Goal: Task Accomplishment & Management: Use online tool/utility

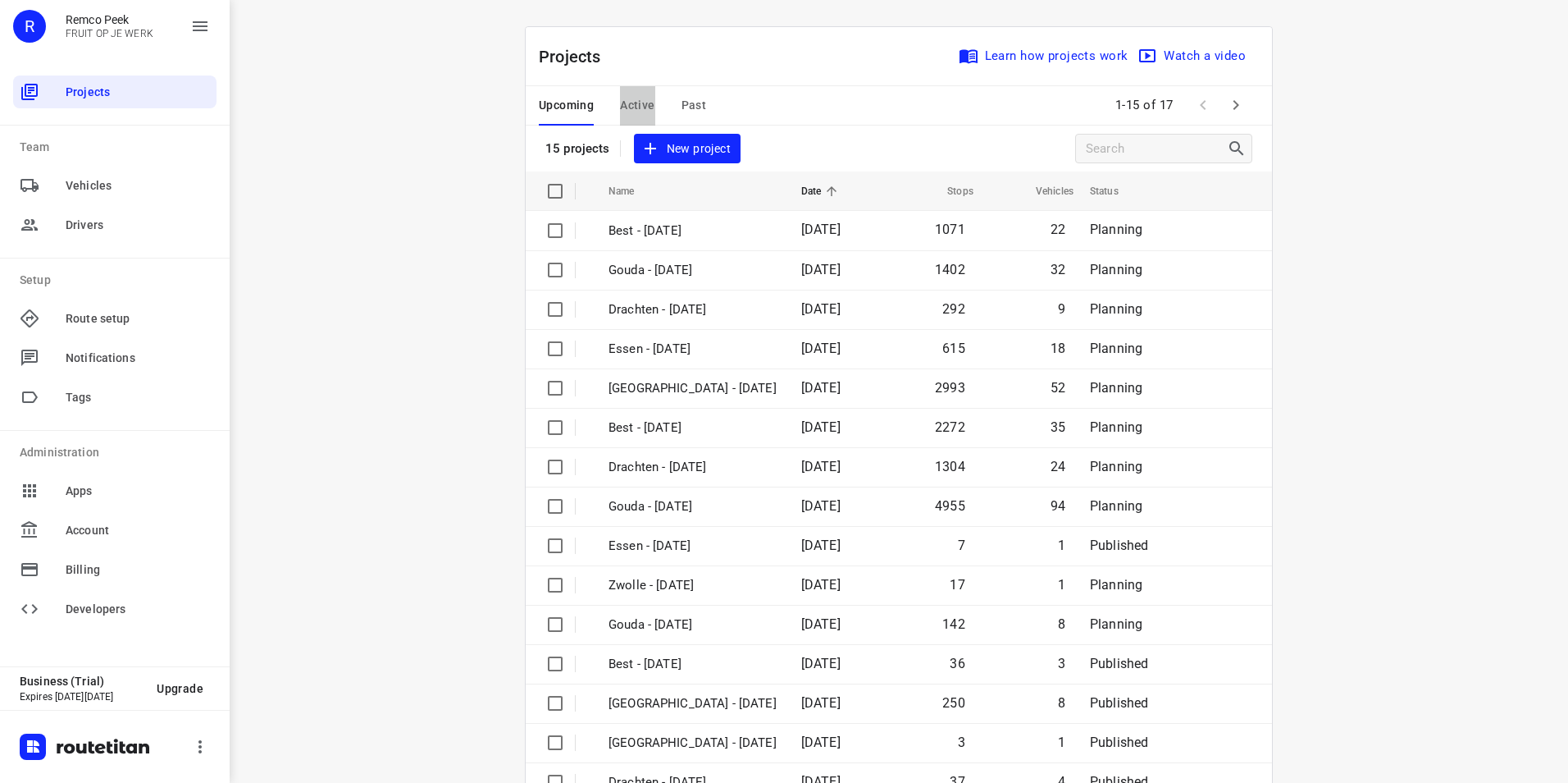
click at [640, 109] on span "Active" at bounding box center [637, 105] width 35 height 20
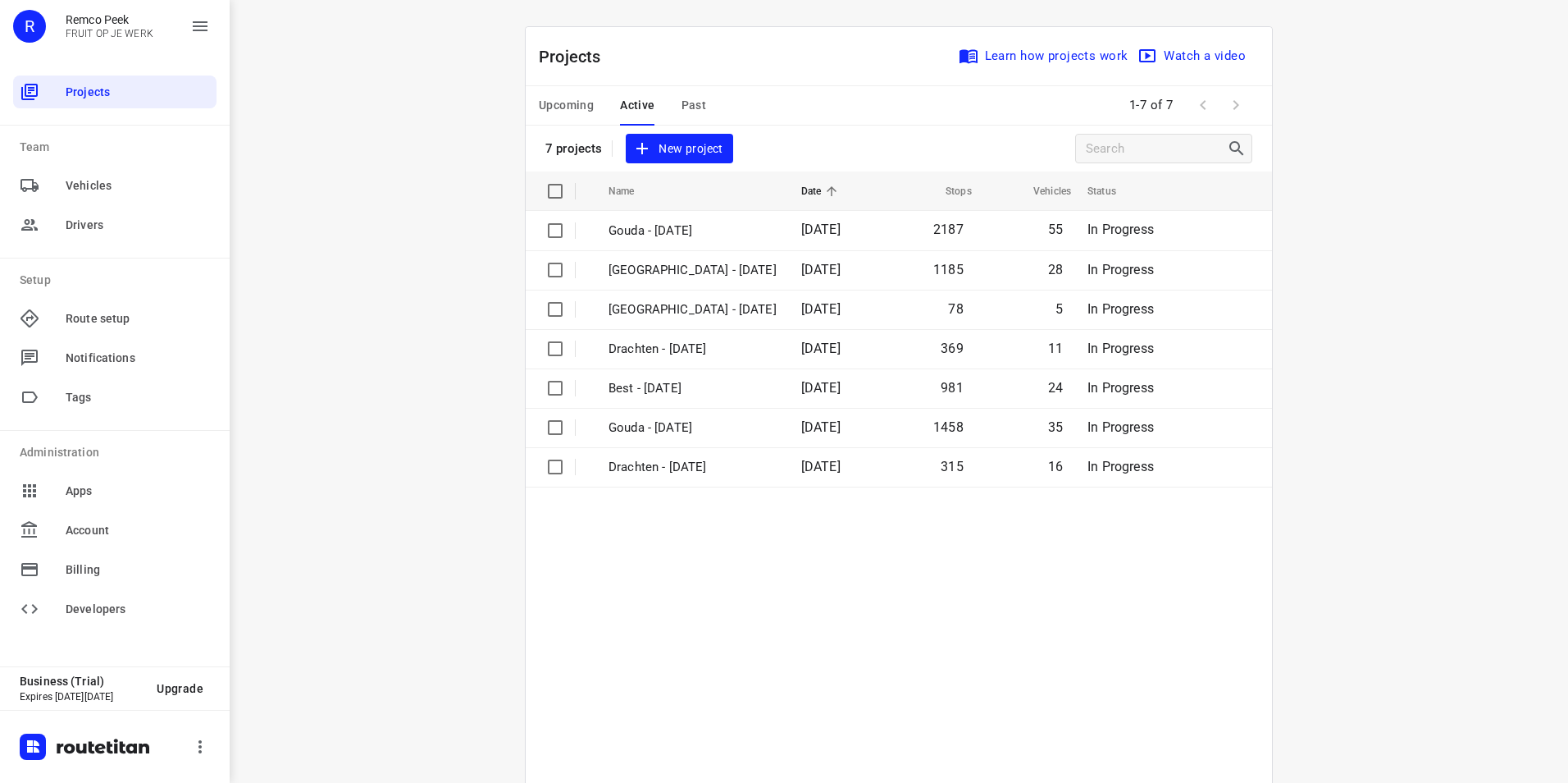
click at [395, 241] on div "i © 2025 Routetitan , © Stadia Maps , © OpenMapTiles © OpenStreetMap contributo…" at bounding box center [898, 392] width 1339 height 783
drag, startPoint x: 316, startPoint y: 302, endPoint x: 317, endPoint y: 294, distance: 8.1
click at [317, 302] on div "i © 2025 Routetitan , © Stadia Maps , © OpenMapTiles © OpenStreetMap contributo…" at bounding box center [898, 392] width 1339 height 783
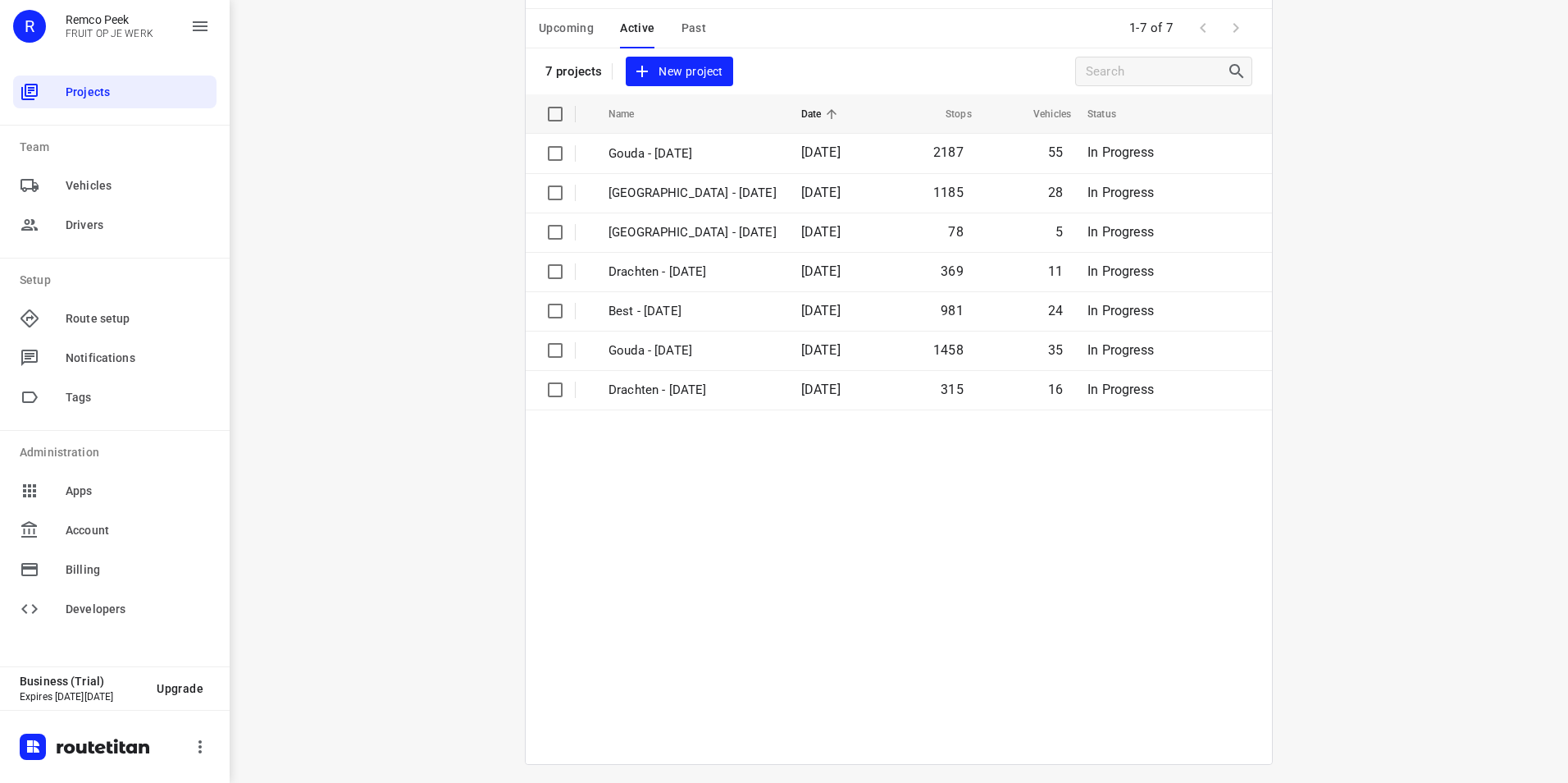
scroll to position [85, 0]
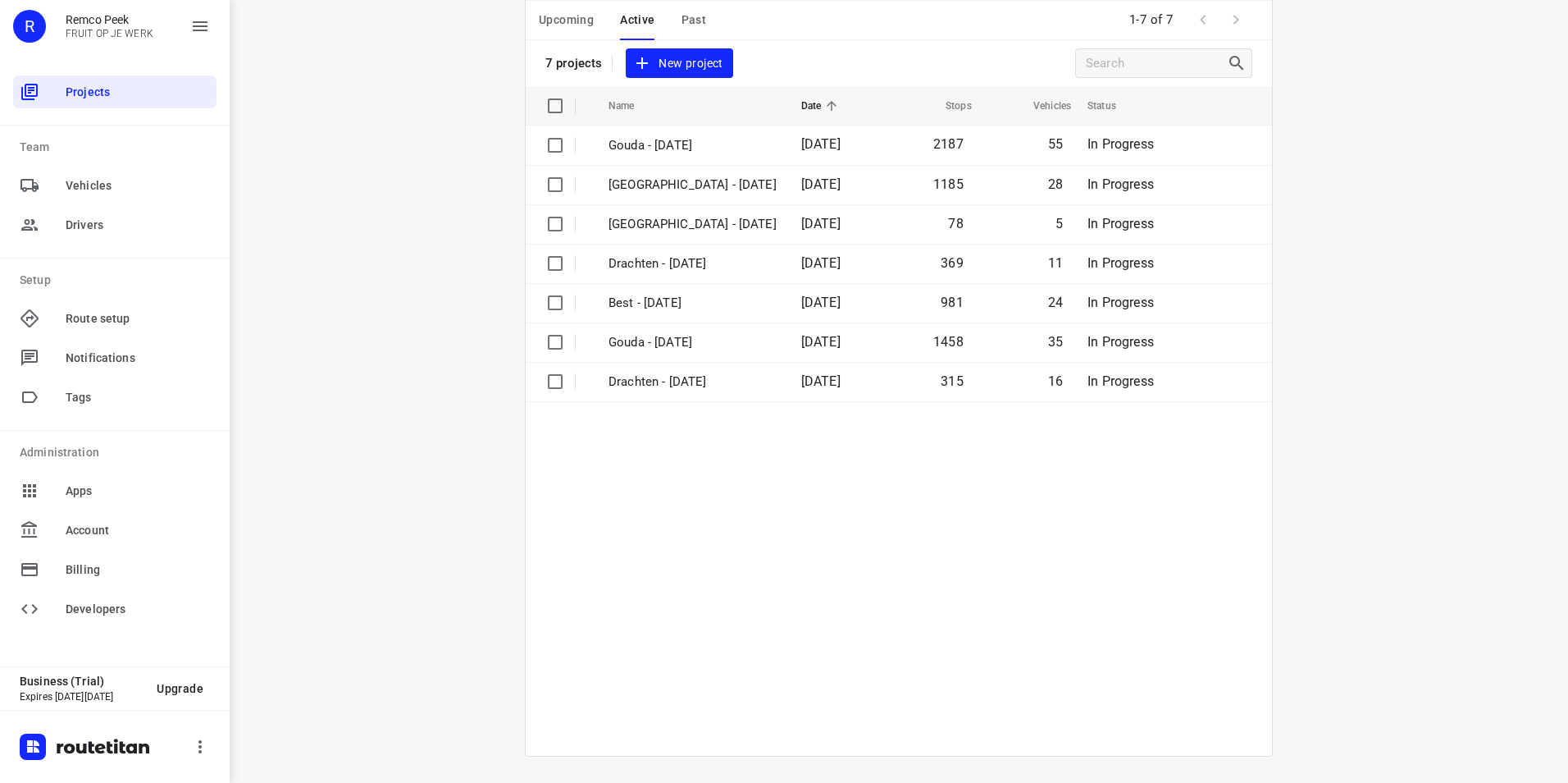
click at [398, 157] on div "i © 2025 Routetitan , © Stadia Maps , © OpenMapTiles © OpenStreetMap contributo…" at bounding box center [898, 392] width 1339 height 783
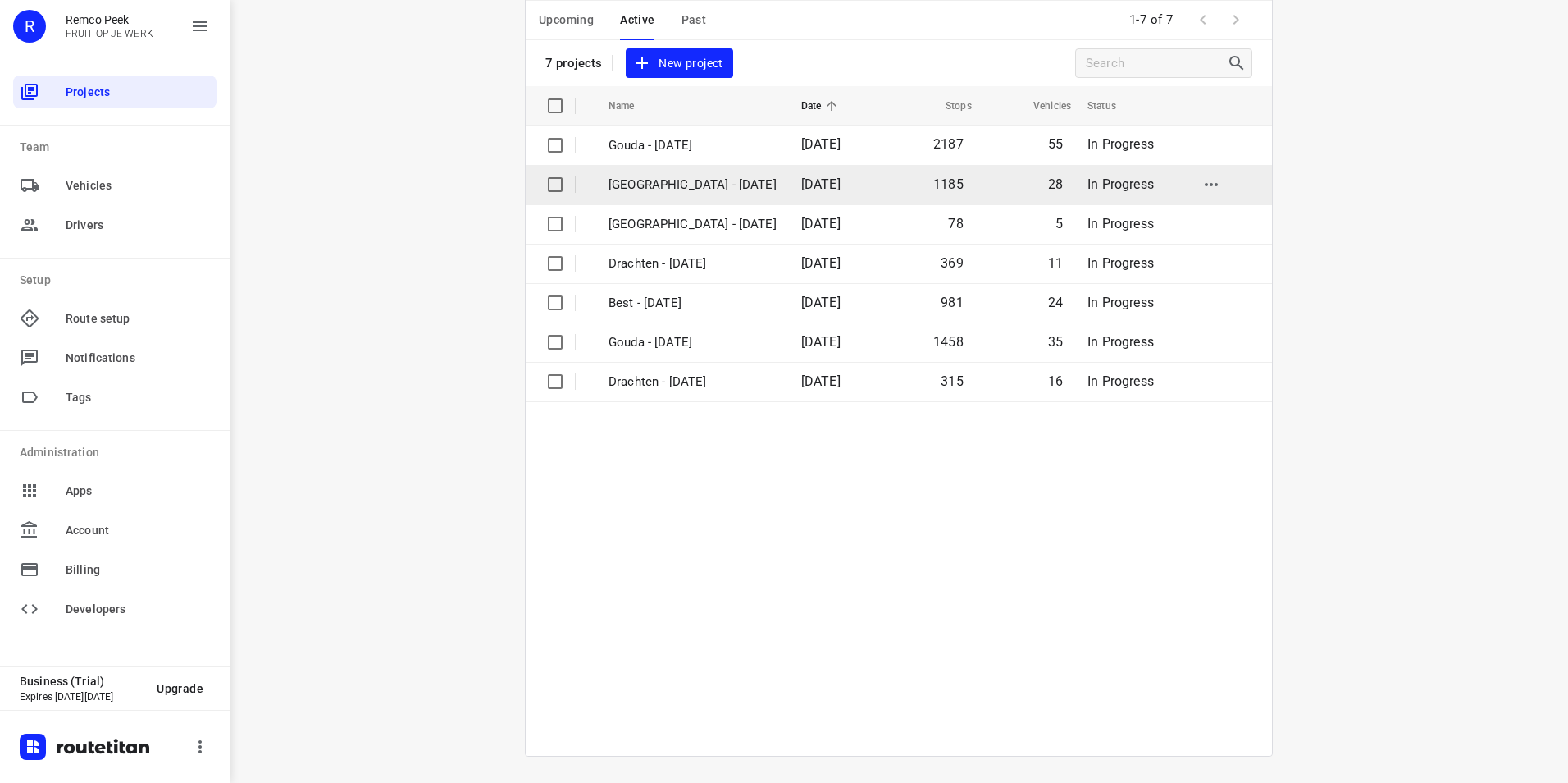
click at [648, 174] on td "[GEOGRAPHIC_DATA] - [DATE]" at bounding box center [689, 184] width 196 height 39
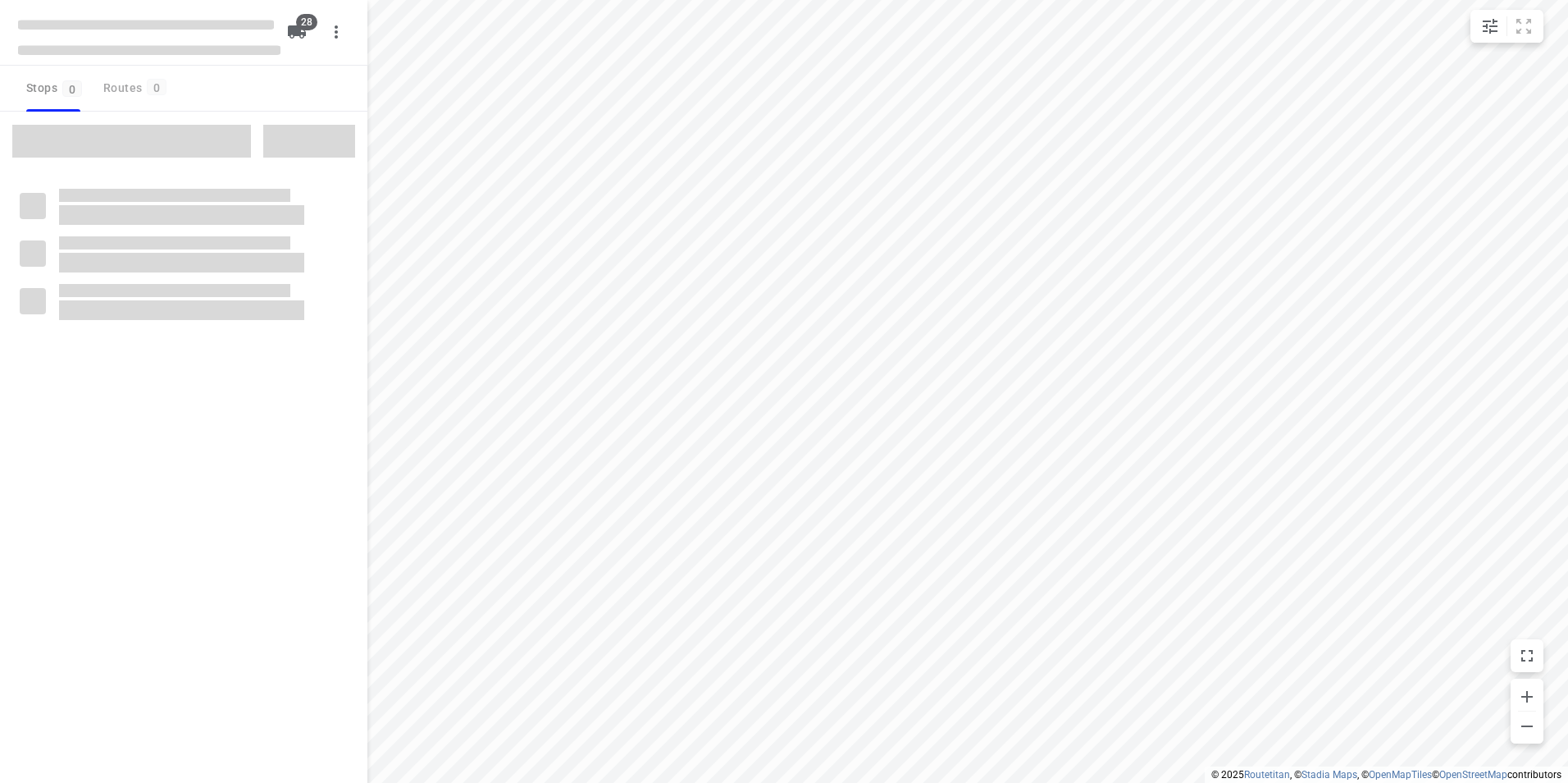
checkbox input "true"
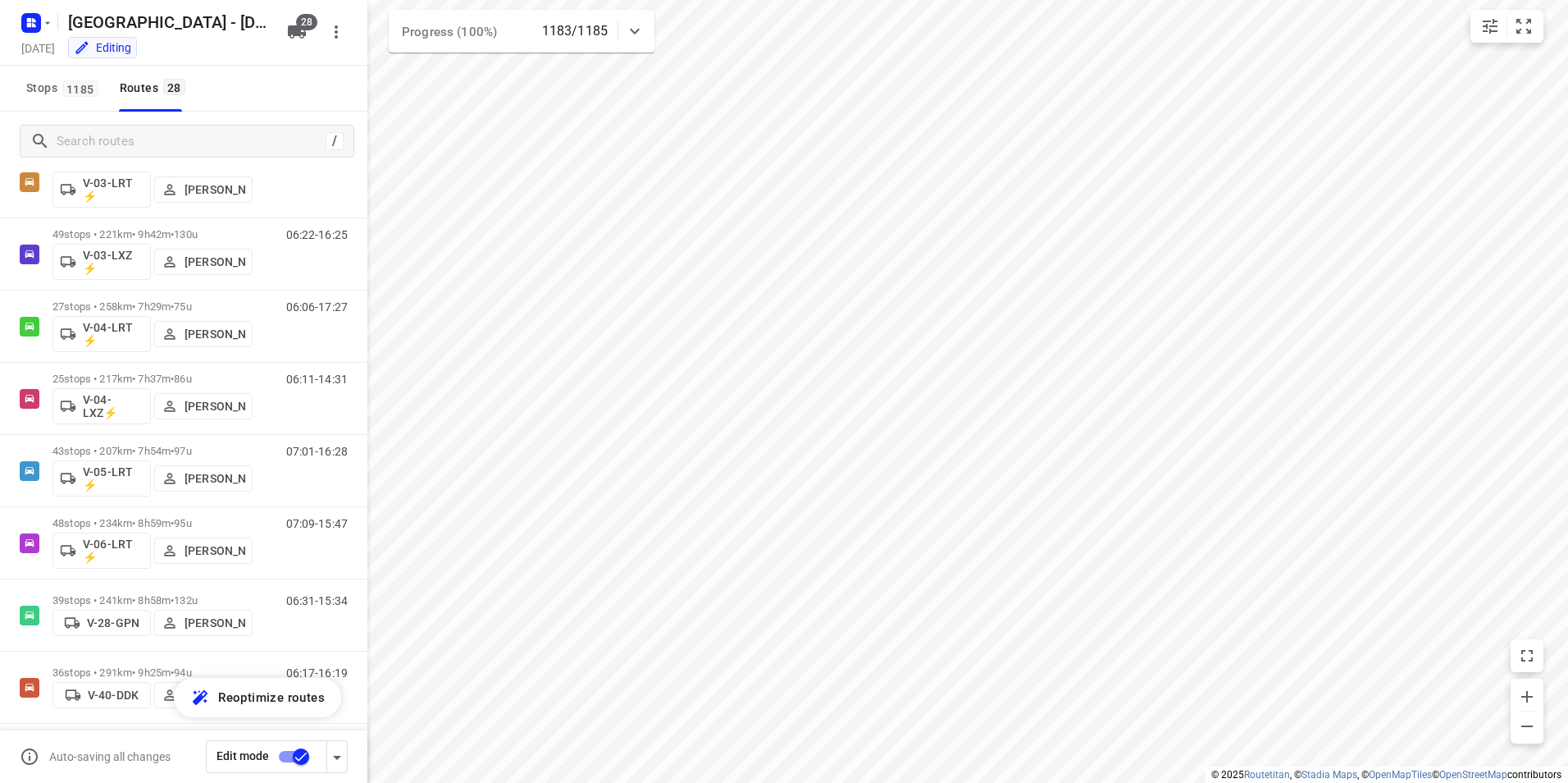
scroll to position [425, 0]
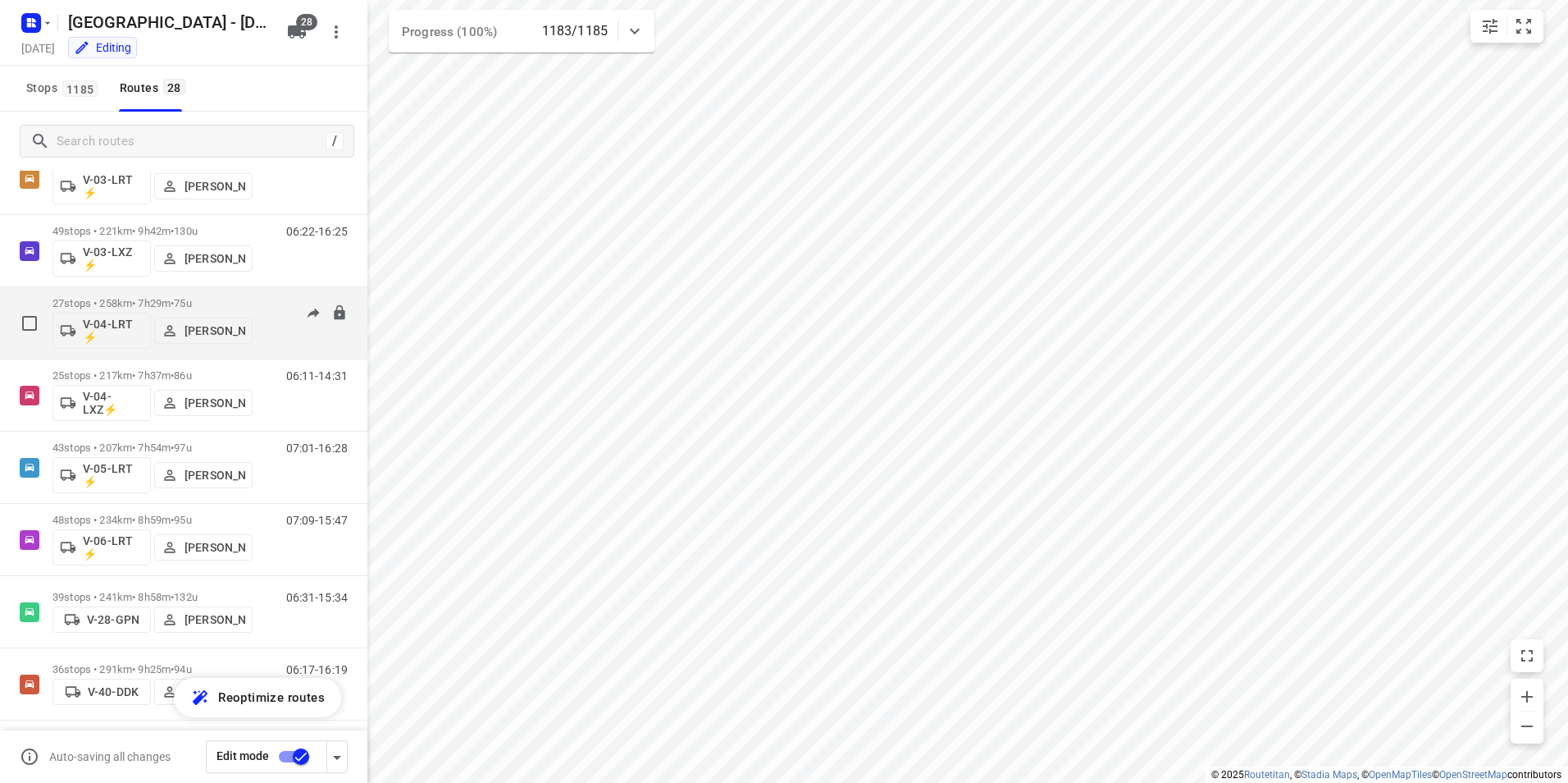
click at [236, 296] on div "27 stops • 258km • 7h29m • 75u V-04-LRT ⚡ [PERSON_NAME]" at bounding box center [153, 323] width 200 height 68
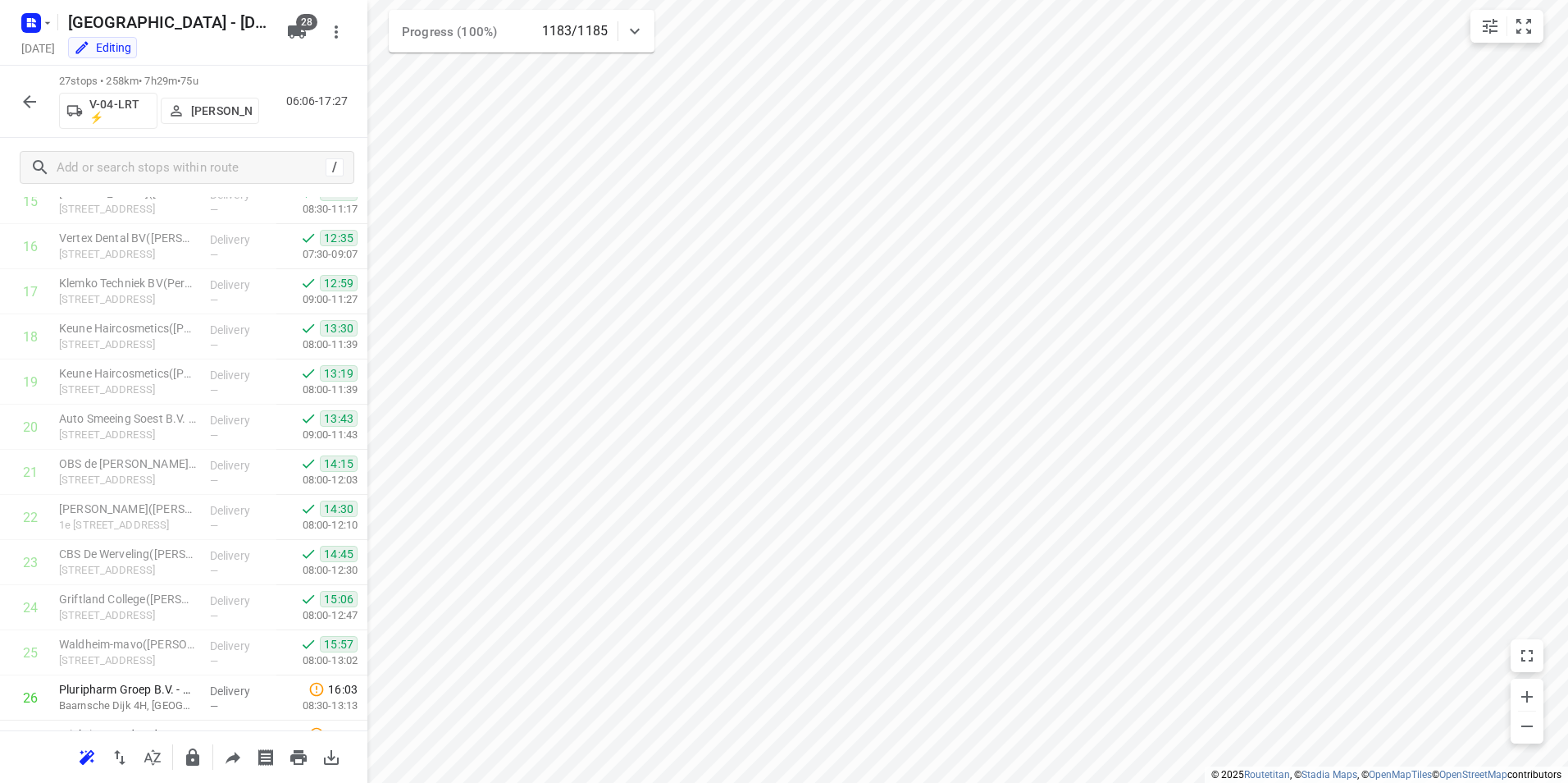
scroll to position [812, 0]
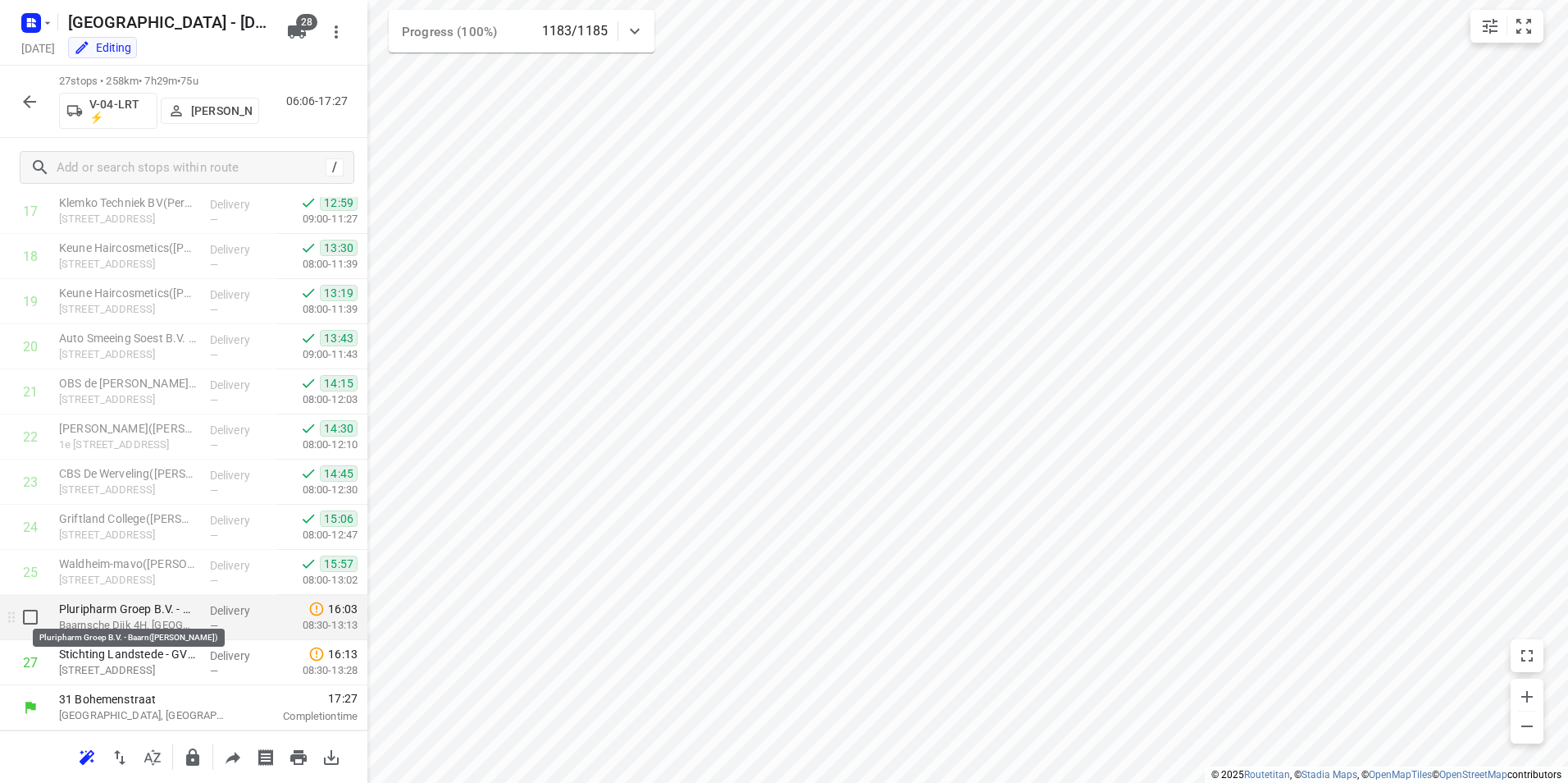
click at [155, 613] on p "Pluripharm Groep B.V. - Baarn([PERSON_NAME])" at bounding box center [128, 608] width 138 height 16
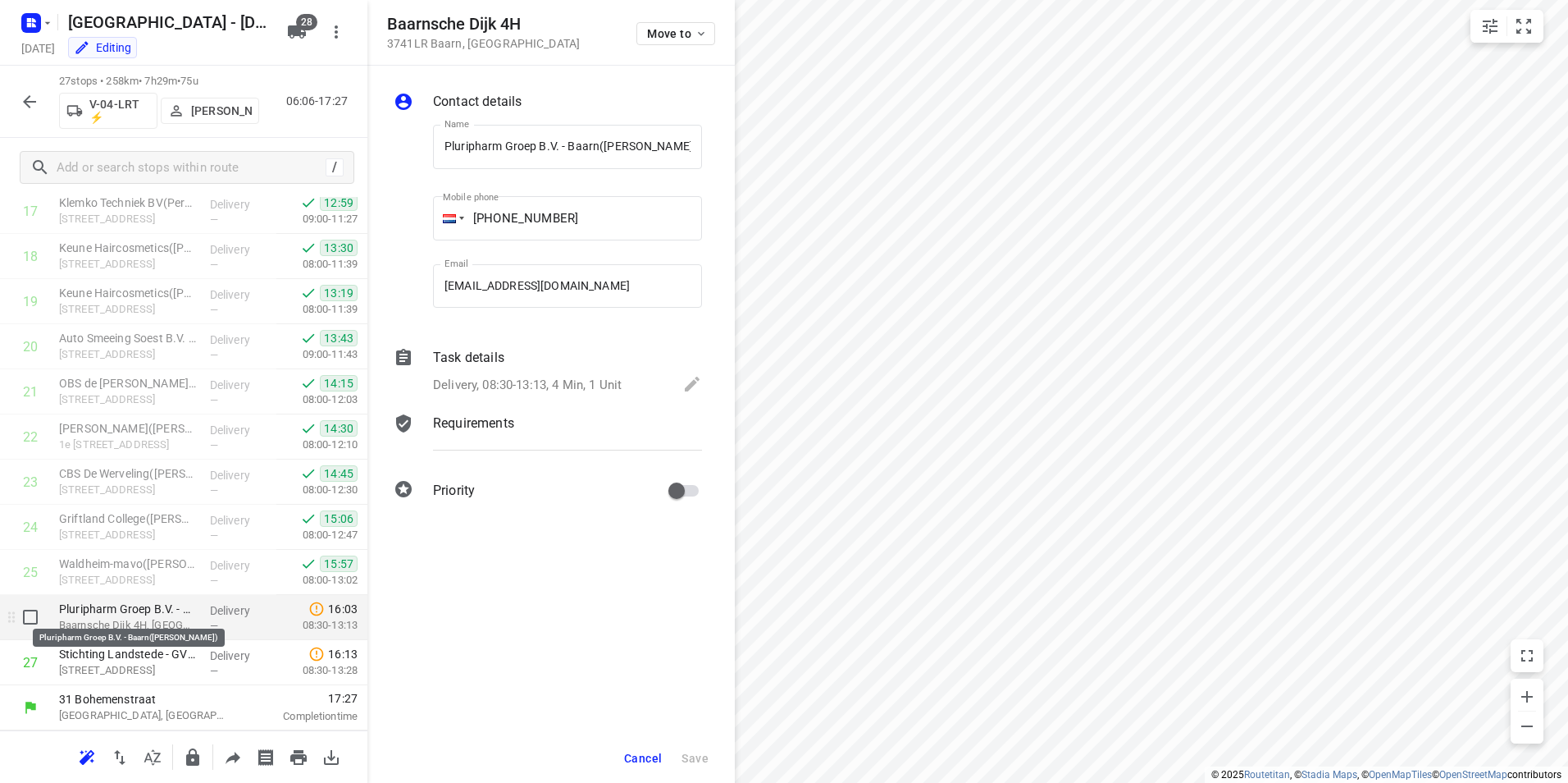
click at [129, 613] on p "Pluripharm Groep B.V. - Baarn([PERSON_NAME])" at bounding box center [128, 608] width 138 height 16
click at [468, 356] on p "Task details" at bounding box center [469, 358] width 71 height 20
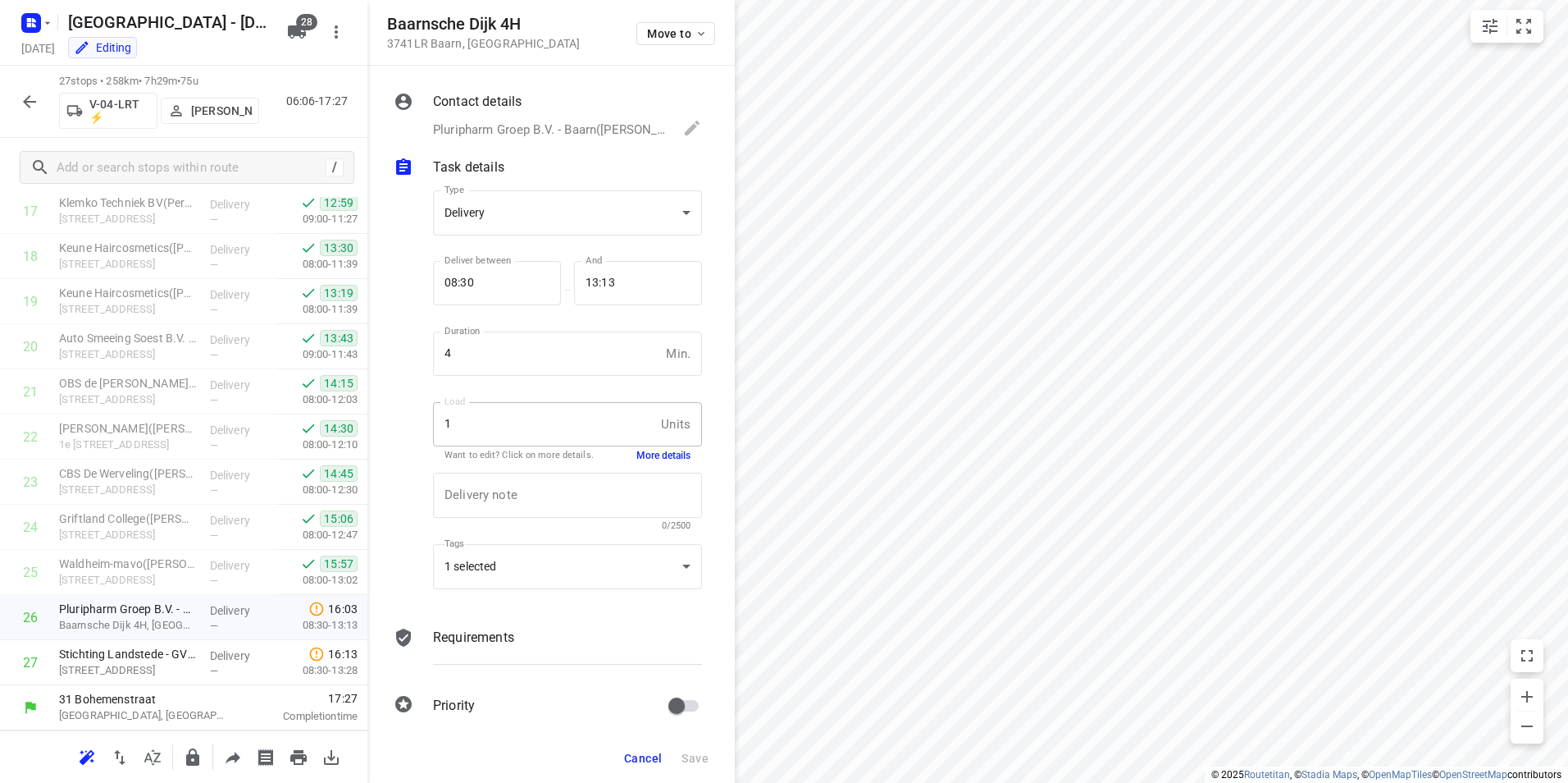
click at [649, 450] on button "More details" at bounding box center [664, 455] width 54 height 14
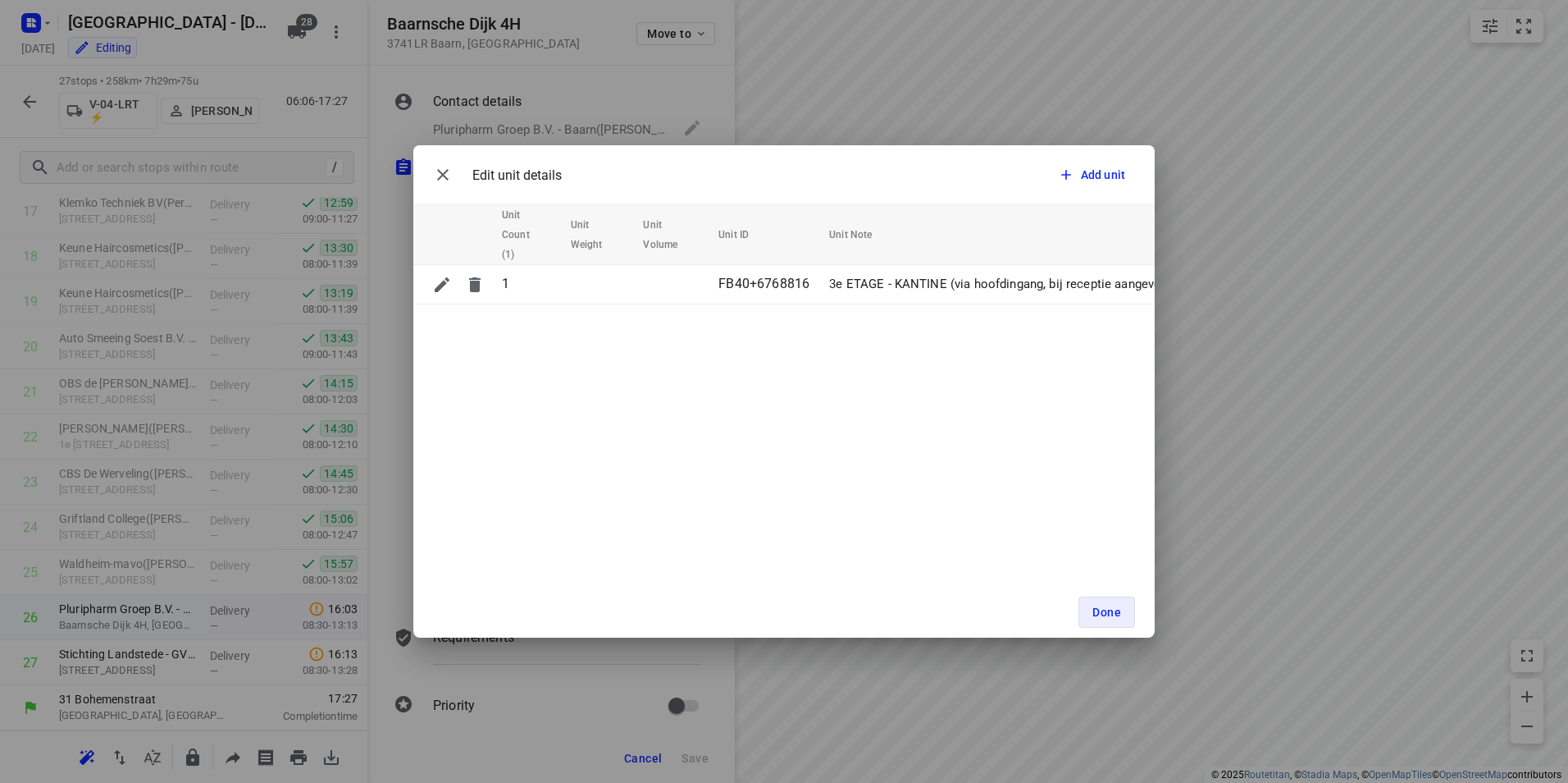
click at [447, 177] on icon "button" at bounding box center [443, 175] width 12 height 12
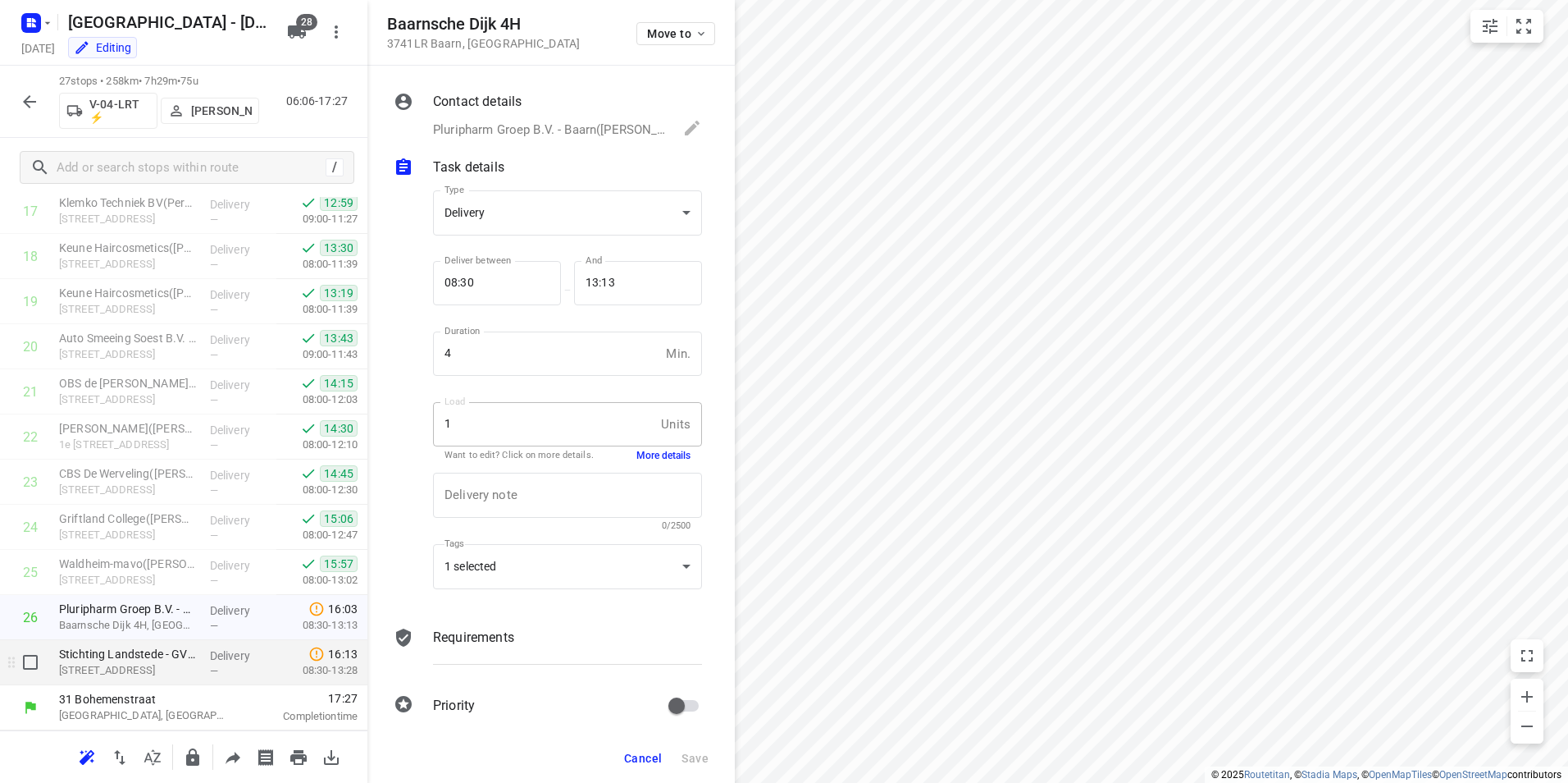
click at [133, 663] on p "[STREET_ADDRESS]" at bounding box center [128, 670] width 138 height 16
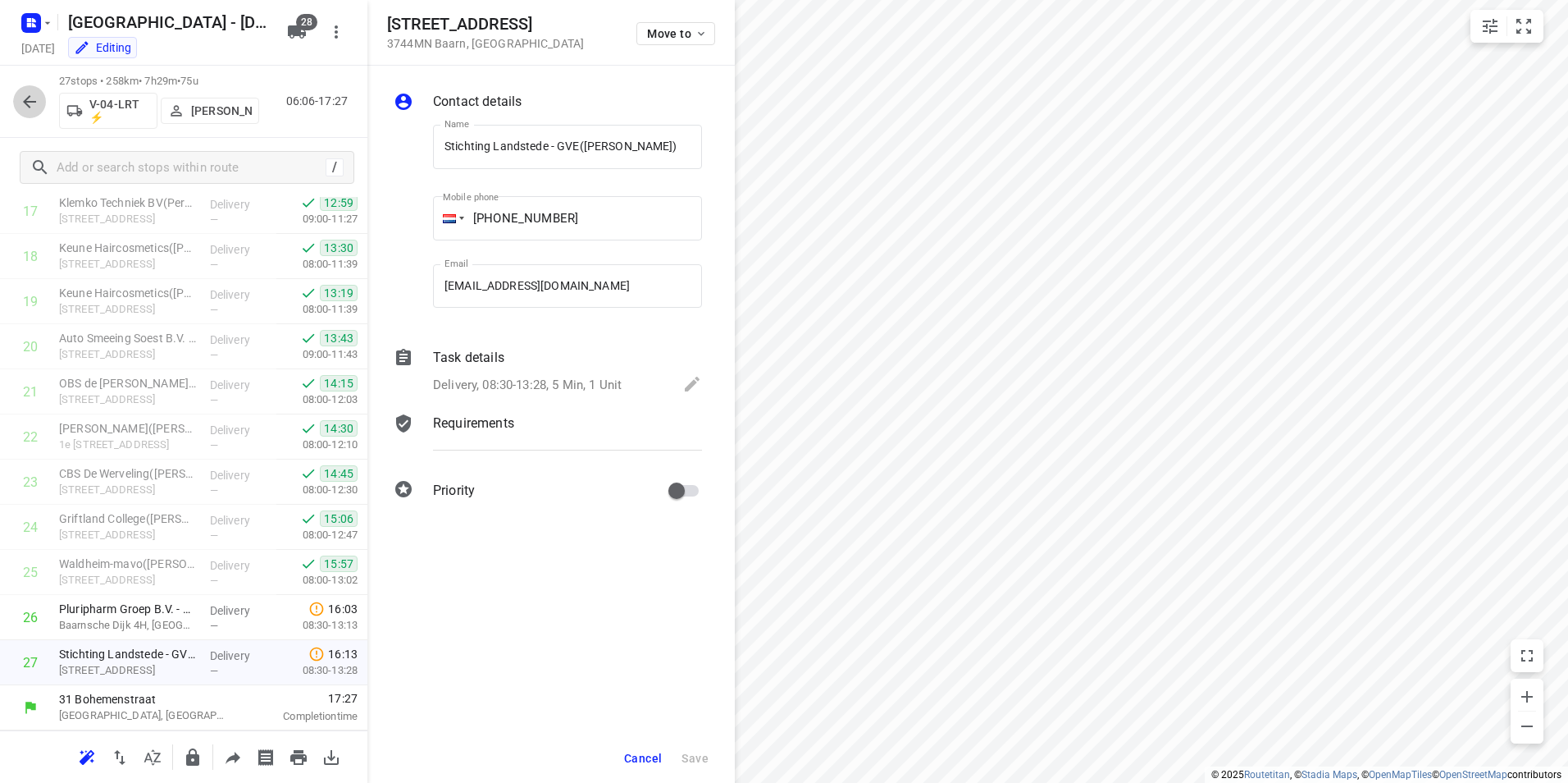
click at [37, 110] on icon "button" at bounding box center [29, 101] width 20 height 20
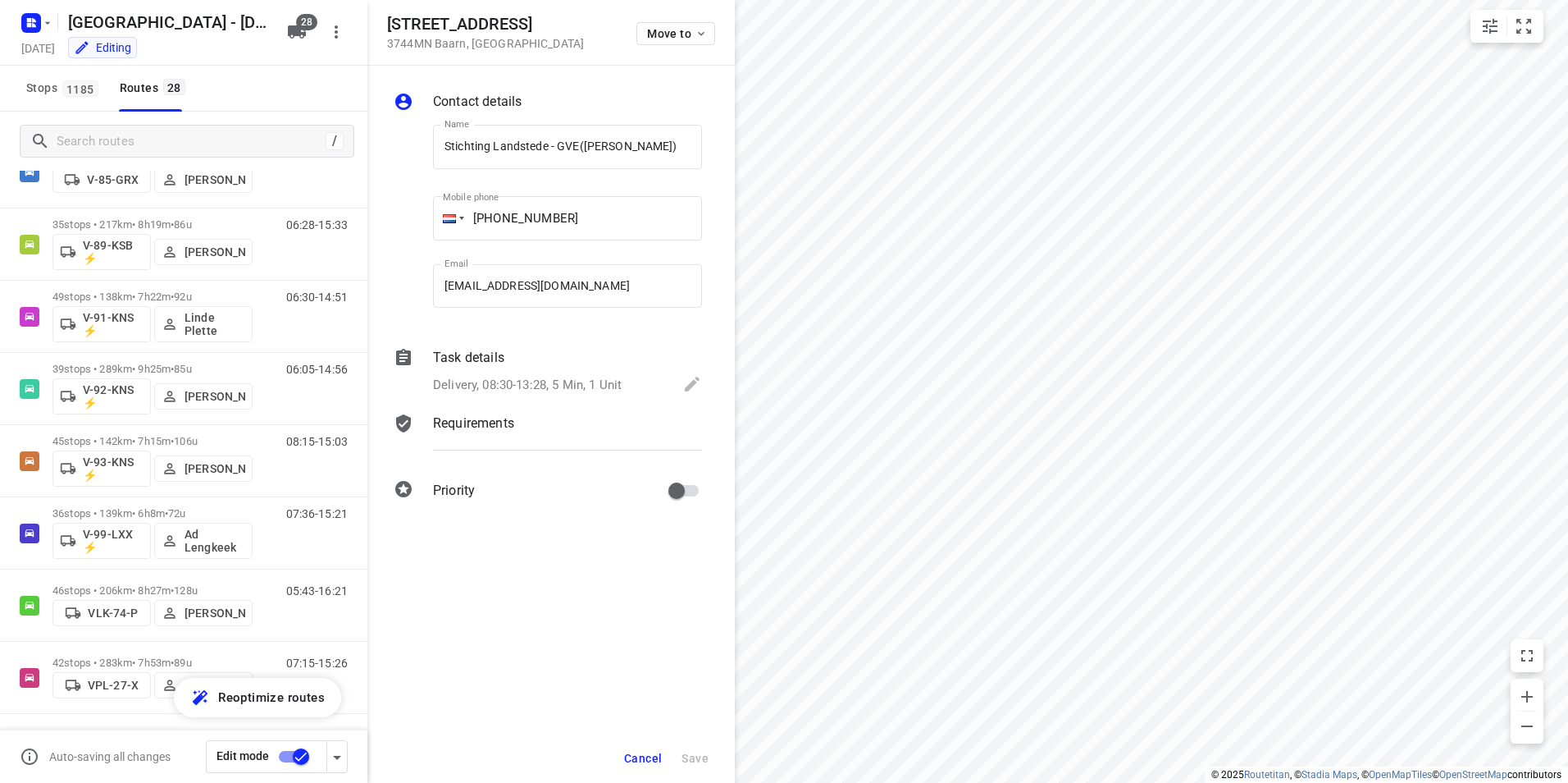
scroll to position [0, 0]
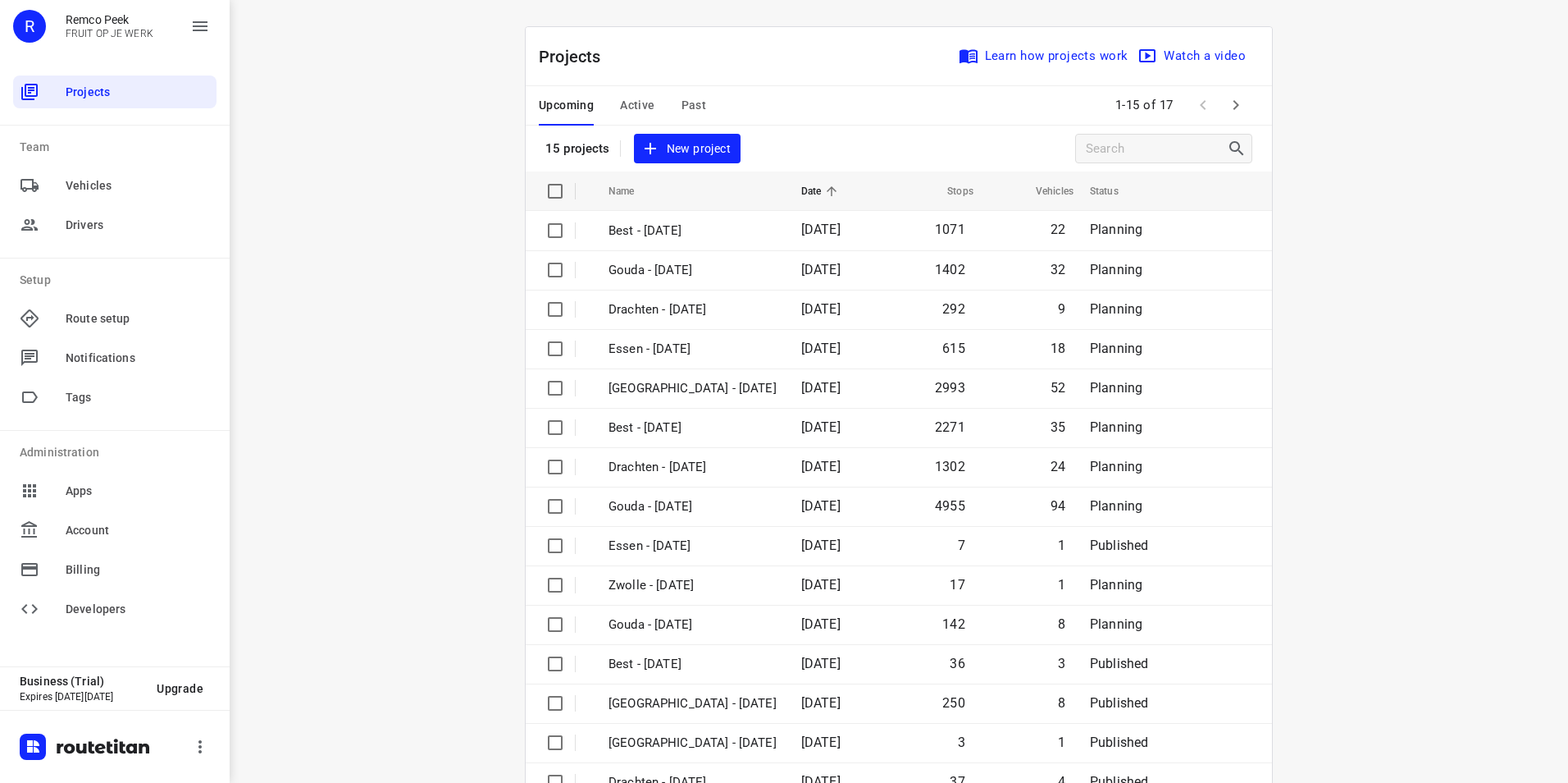
click at [620, 107] on span "Active" at bounding box center [637, 105] width 35 height 20
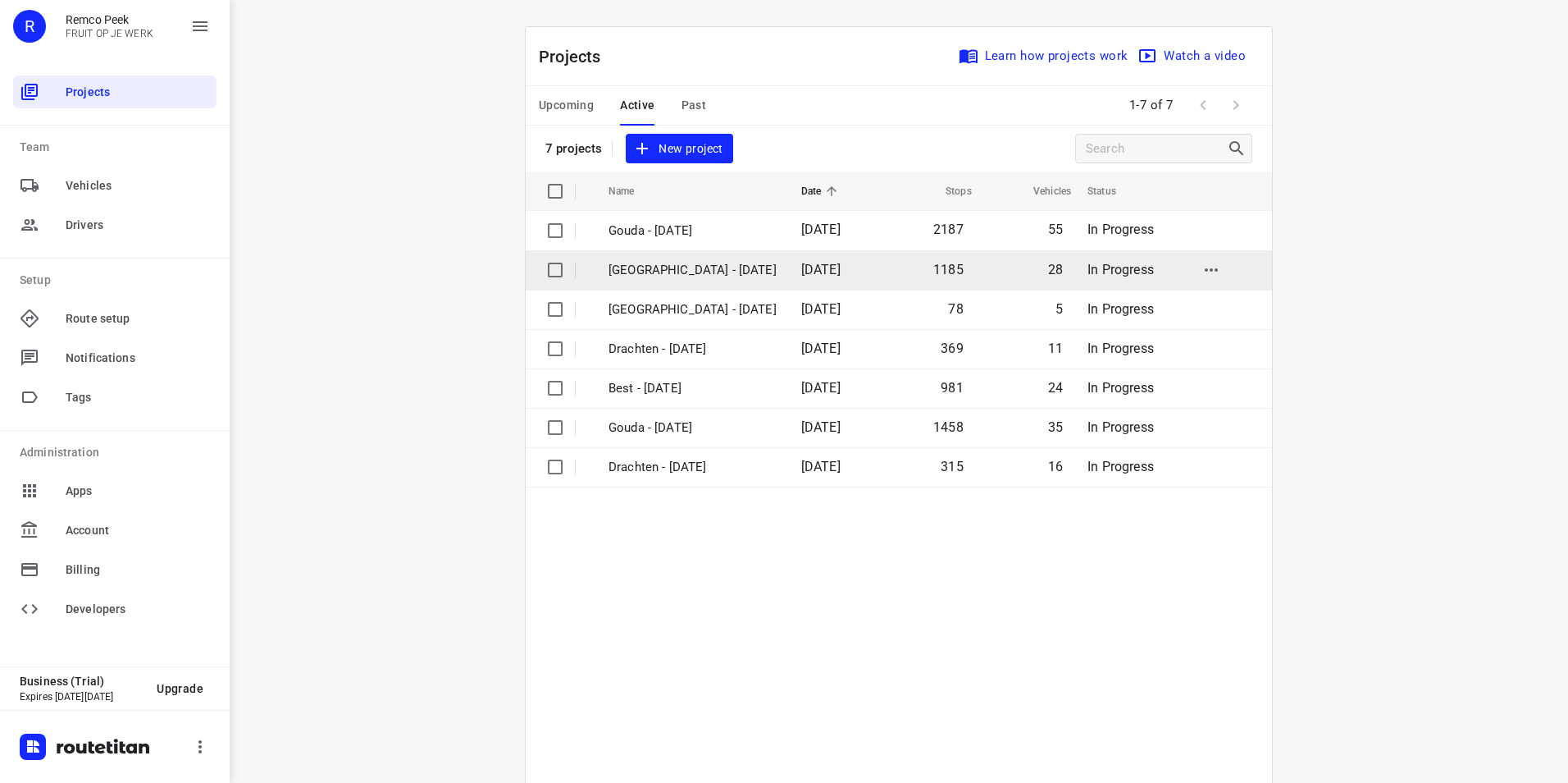
click at [653, 274] on p "[GEOGRAPHIC_DATA] - [DATE]" at bounding box center [693, 270] width 168 height 19
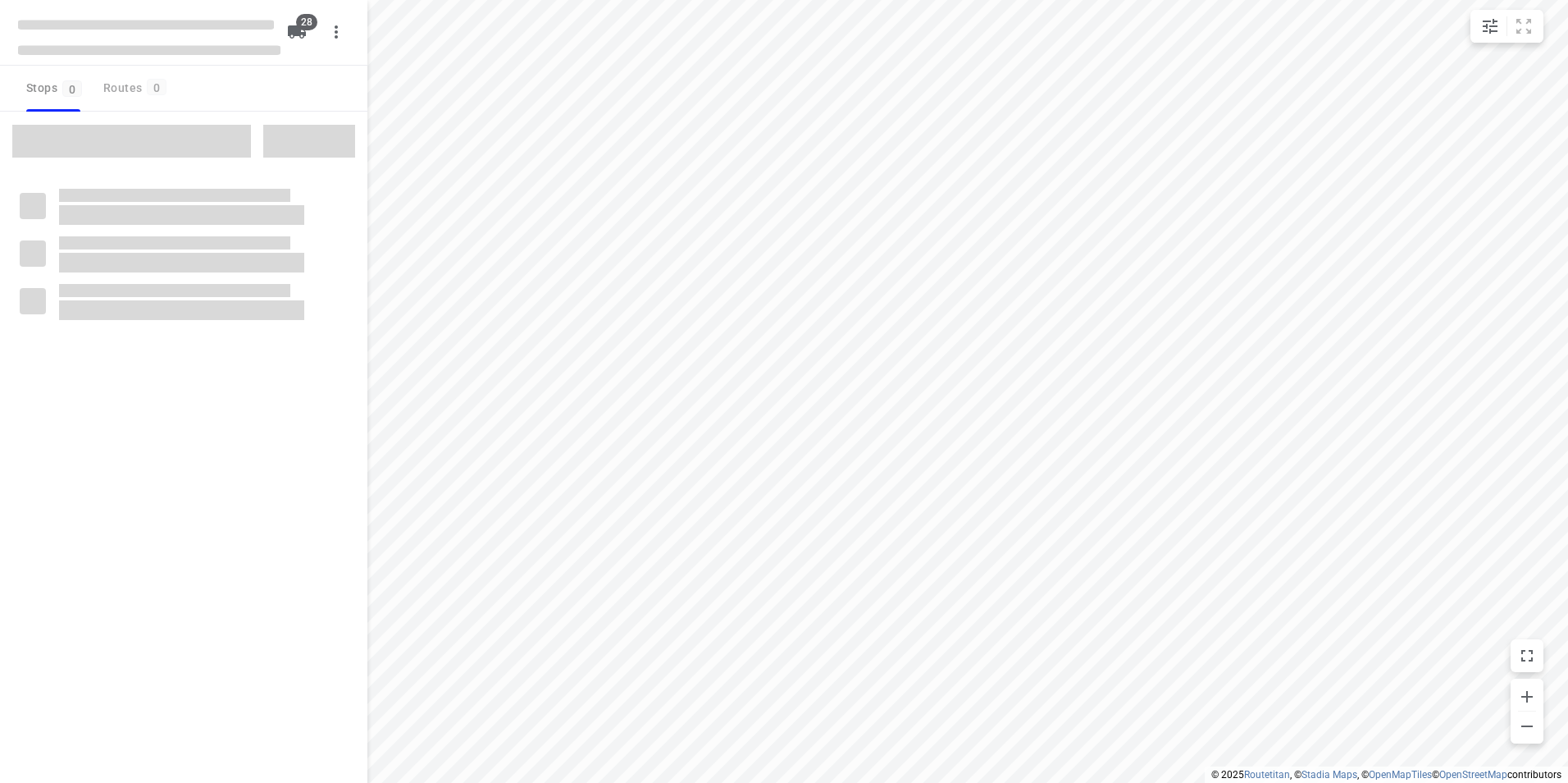
checkbox input "true"
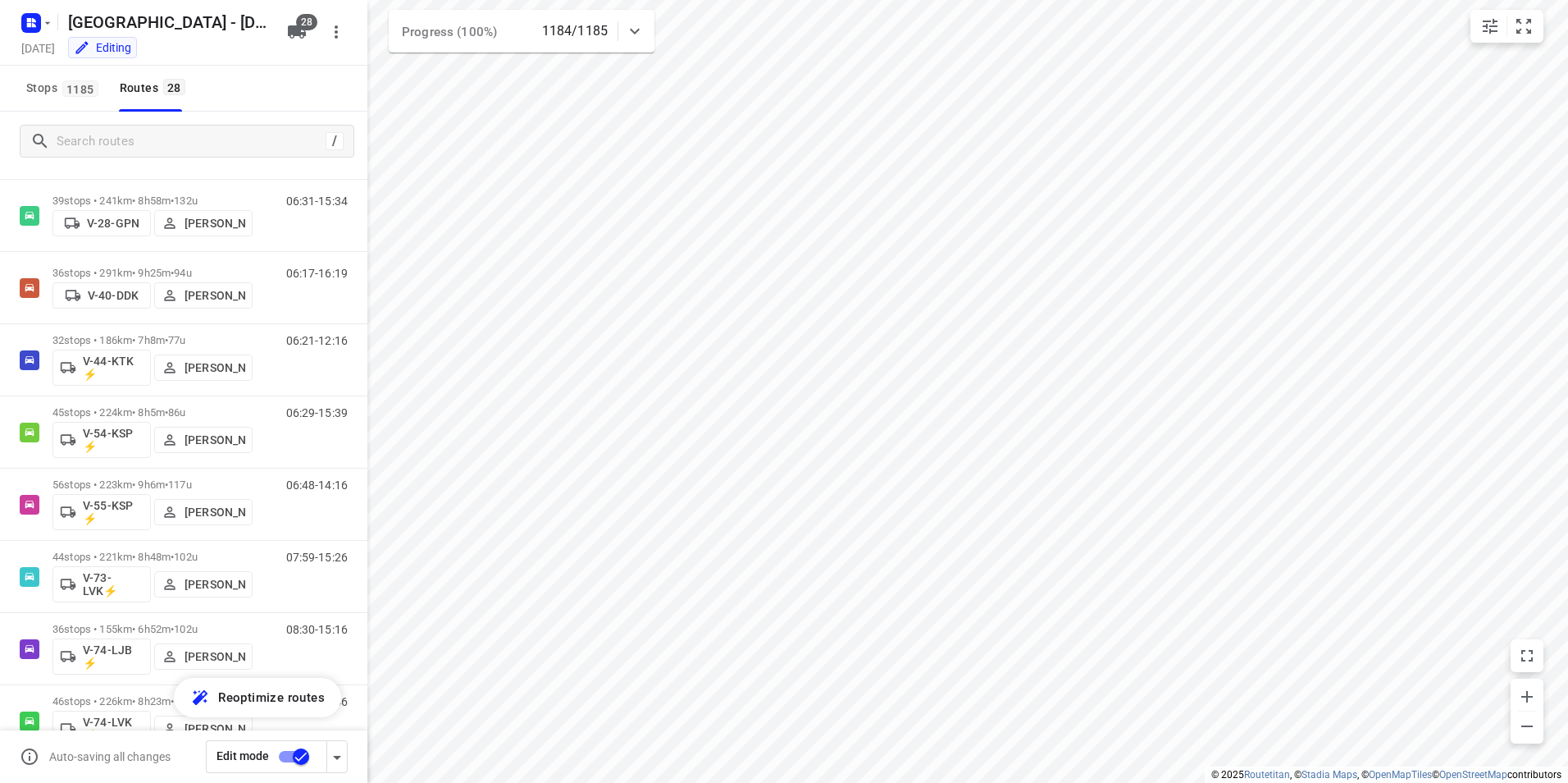
scroll to position [906, 0]
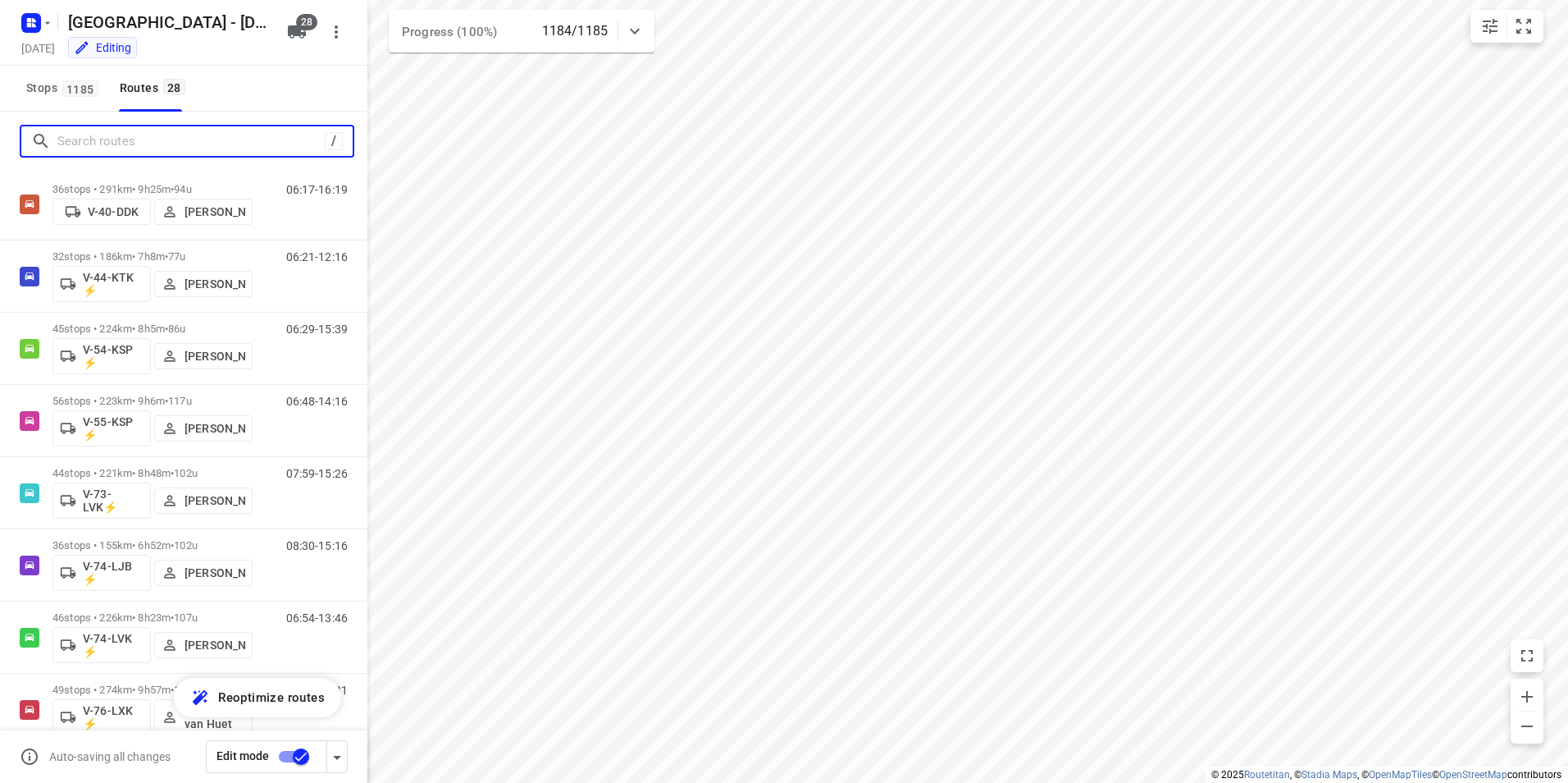
click at [126, 154] on input "Search routes" at bounding box center [191, 142] width 267 height 25
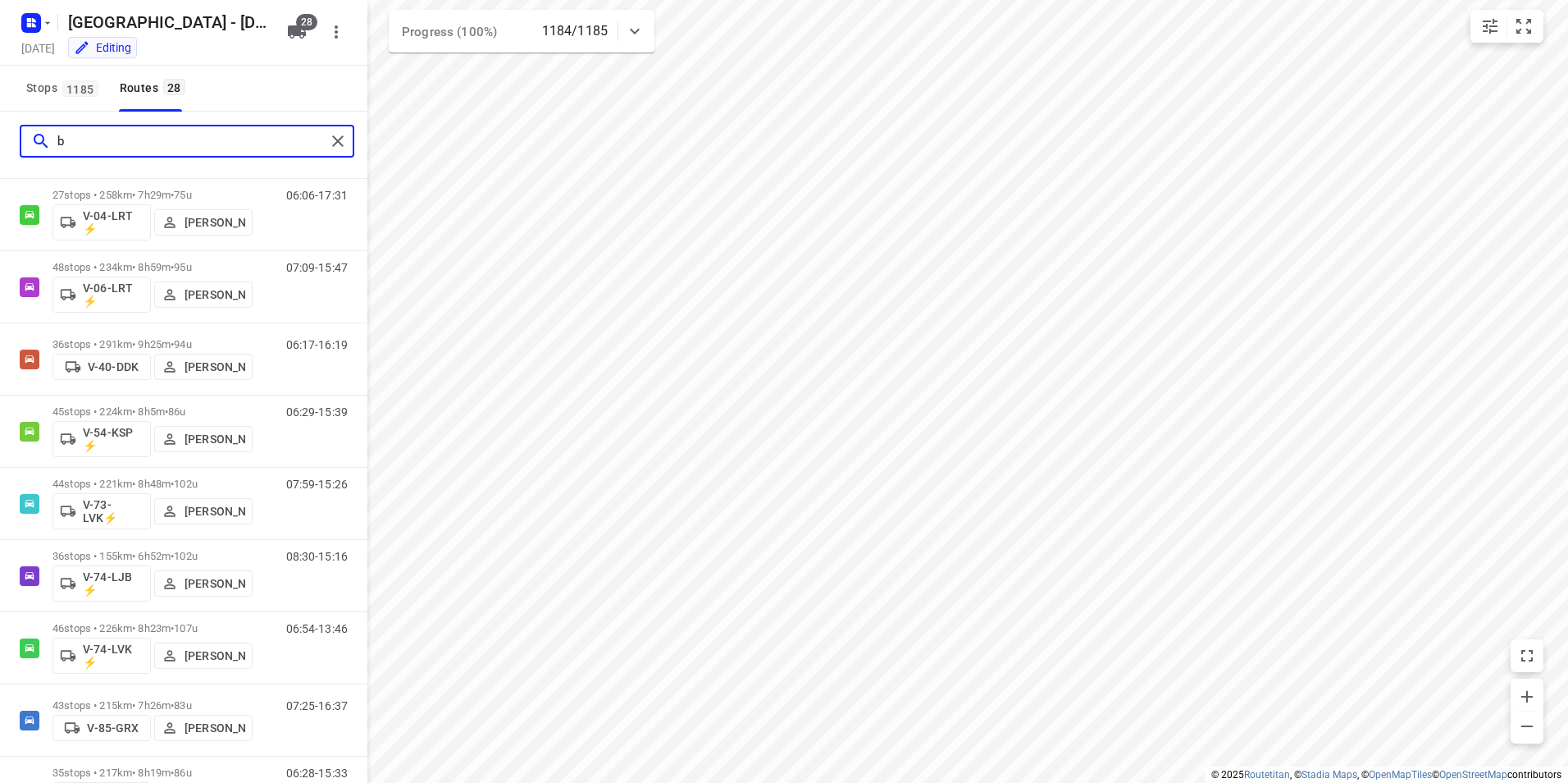
scroll to position [0, 0]
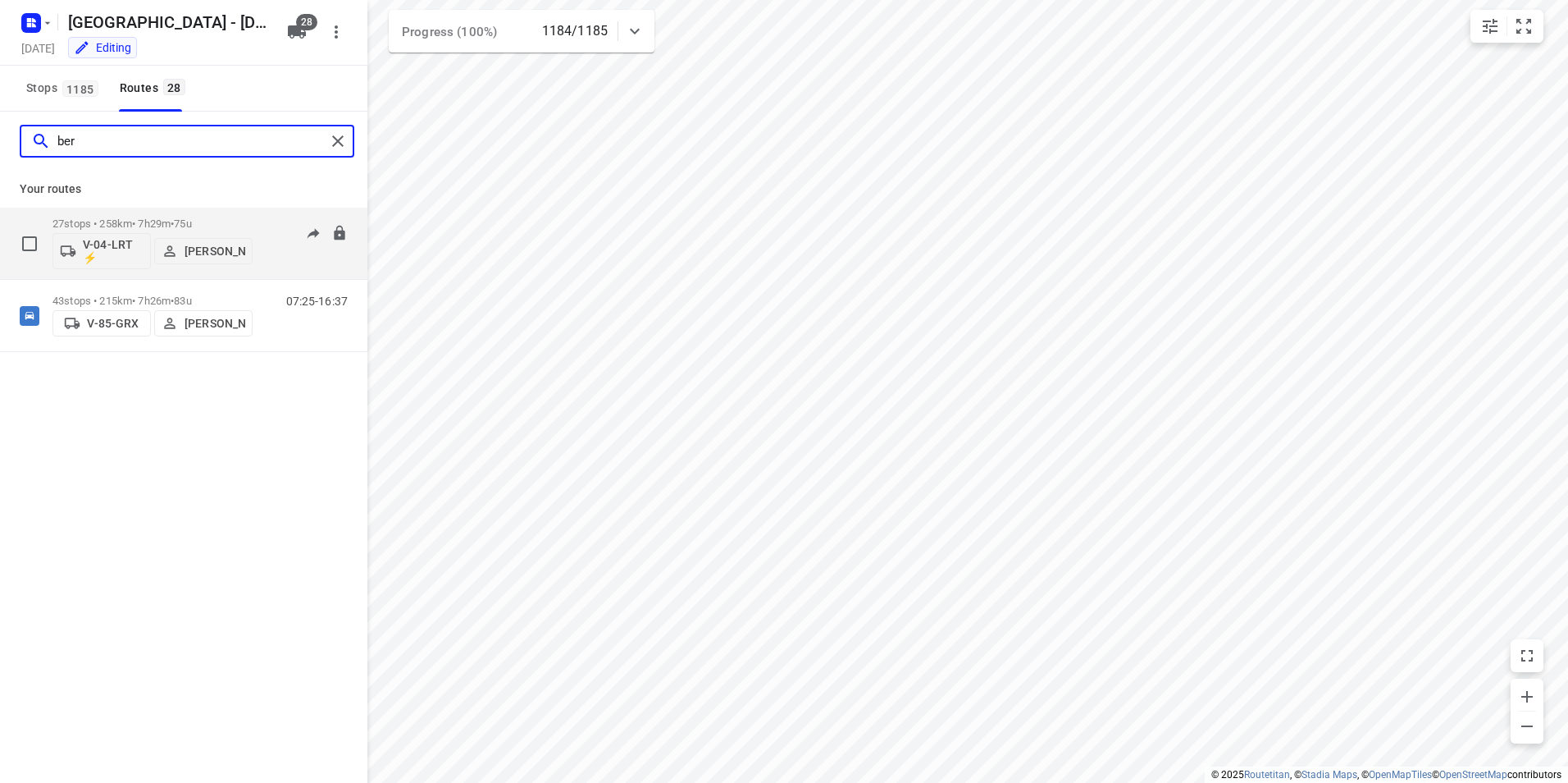
type input "ber"
click at [239, 211] on div "27 stops • 258km • 7h29m • 75u V-04-LRT ⚡ [PERSON_NAME]" at bounding box center [153, 243] width 200 height 68
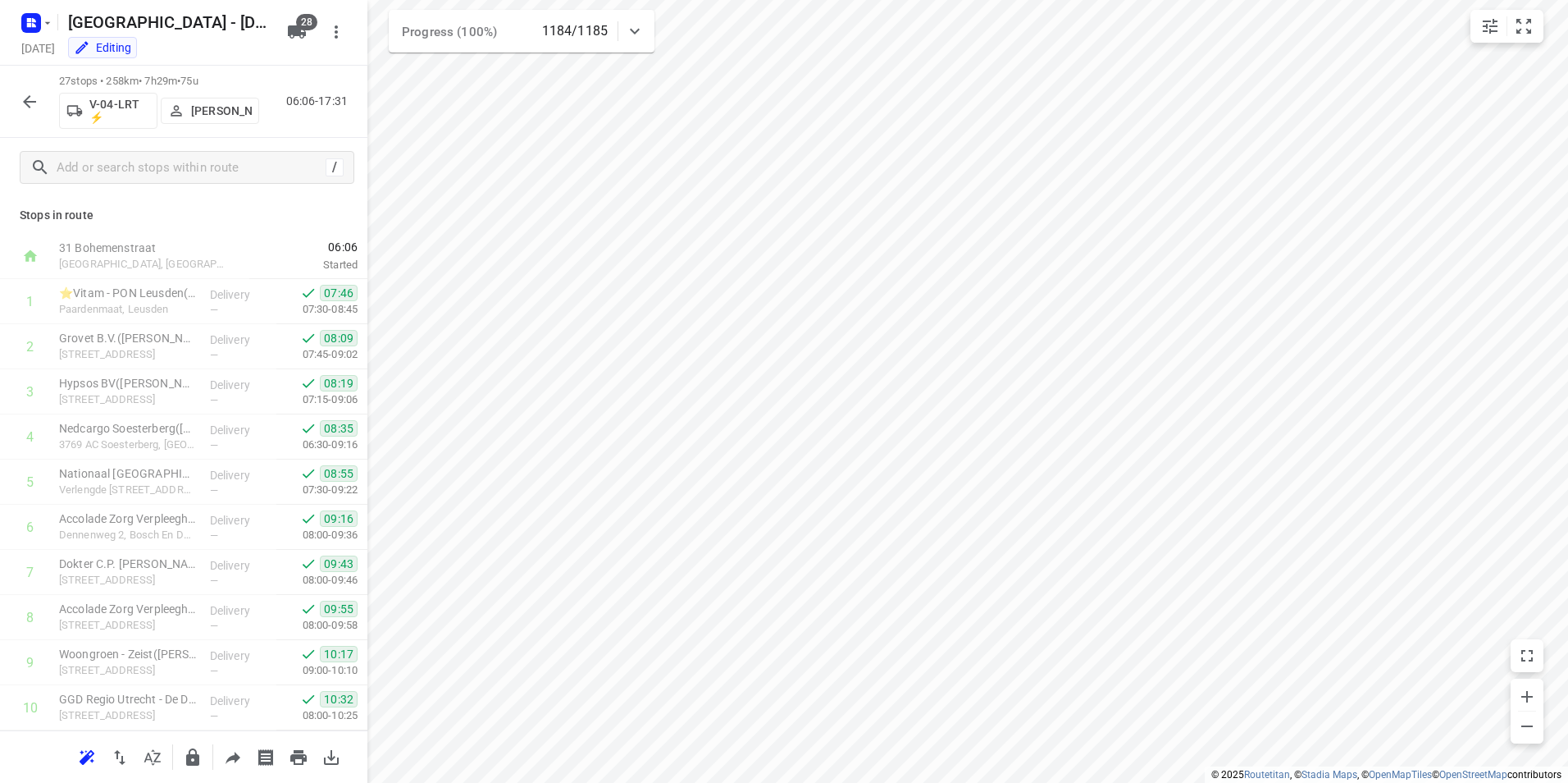
scroll to position [812, 0]
